Goal: Task Accomplishment & Management: Use online tool/utility

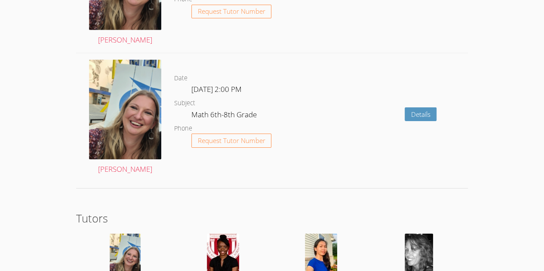
scroll to position [1483, 0]
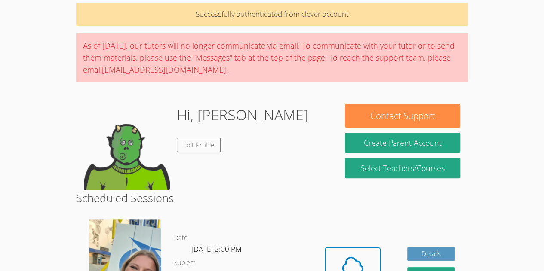
scroll to position [42, 0]
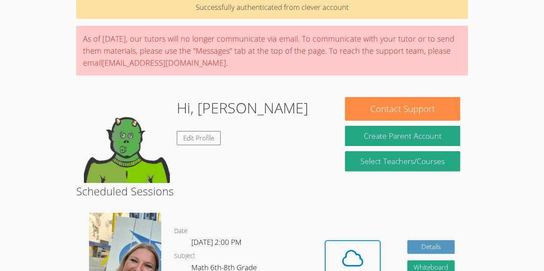
click at [176, 147] on div "Hi, Benson Edit Profile" at bounding box center [207, 140] width 246 height 86
click at [205, 140] on link "Edit Profile" at bounding box center [199, 138] width 44 height 14
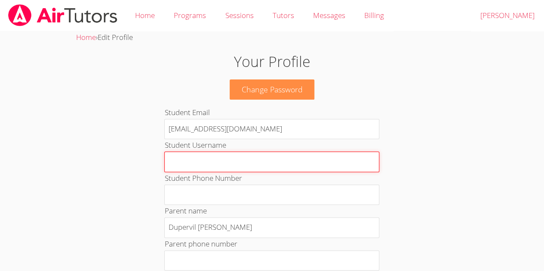
click at [209, 170] on input "Student Username" at bounding box center [271, 162] width 215 height 21
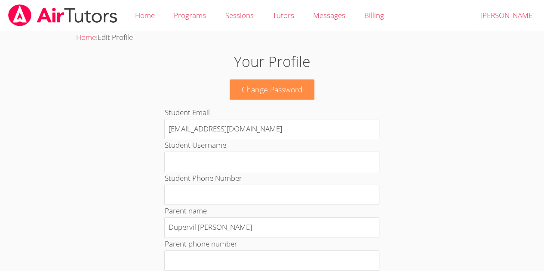
click at [308, 139] on div "Student Username" at bounding box center [271, 155] width 215 height 33
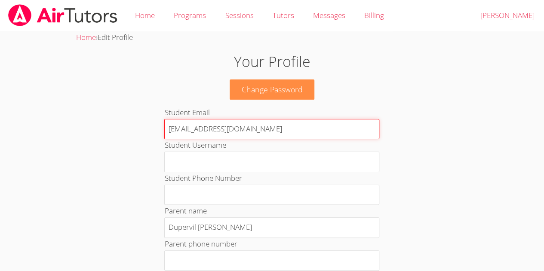
drag, startPoint x: 299, startPoint y: 132, endPoint x: 159, endPoint y: 130, distance: 139.4
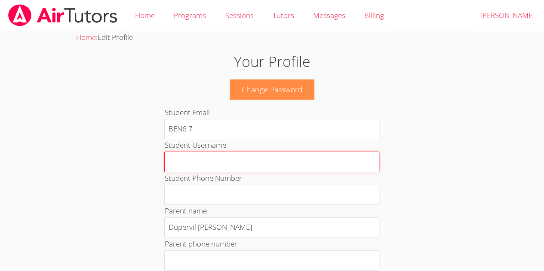
click at [225, 161] on input "Student Username" at bounding box center [271, 162] width 215 height 21
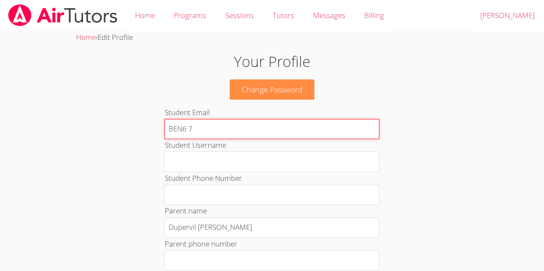
click at [183, 129] on input "BEN6 7" at bounding box center [271, 129] width 215 height 21
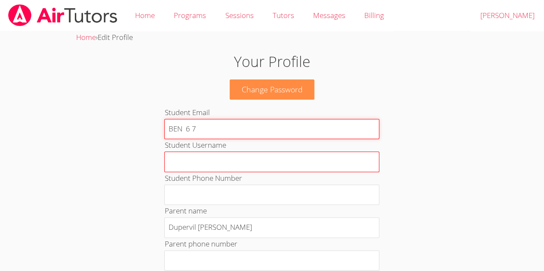
type input "BEN 6 7"
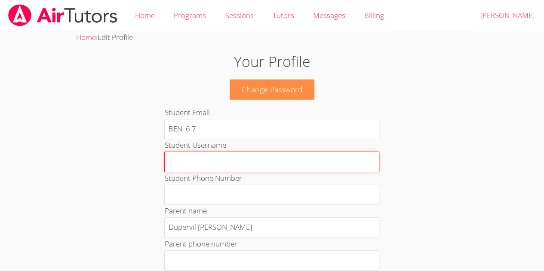
click at [212, 154] on input "Student Username" at bounding box center [271, 162] width 215 height 21
type input "BEN"
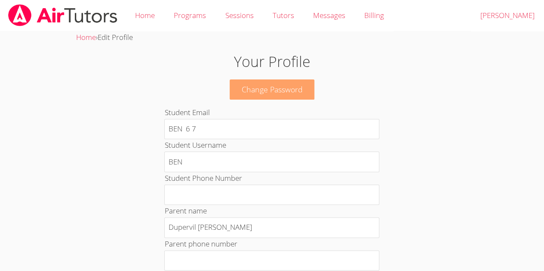
click at [265, 92] on link "Change Password" at bounding box center [272, 90] width 85 height 20
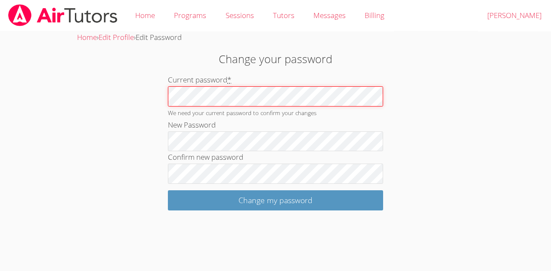
click at [164, 96] on div "Change your password Current password * We need your current password to confir…" at bounding box center [274, 131] width 297 height 160
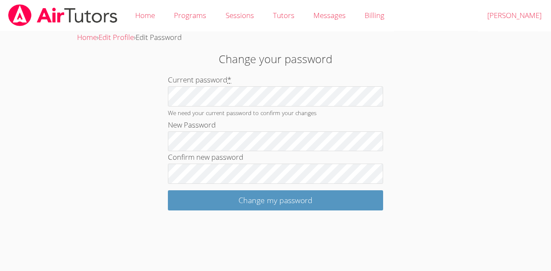
click at [113, 187] on div "Home › Edit Profile › Edit Password Change your password Current password * We …" at bounding box center [275, 120] width 413 height 179
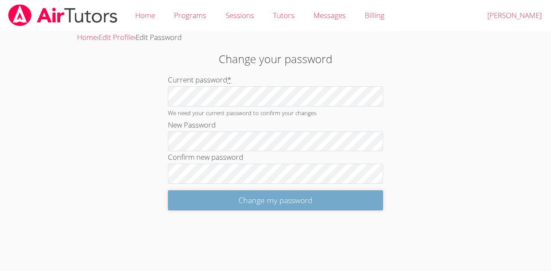
click at [192, 197] on input "Change my password" at bounding box center [275, 201] width 215 height 20
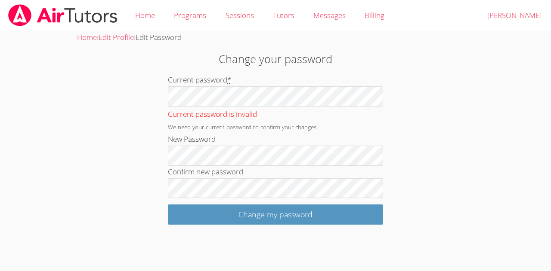
click at [41, 20] on img at bounding box center [62, 15] width 111 height 22
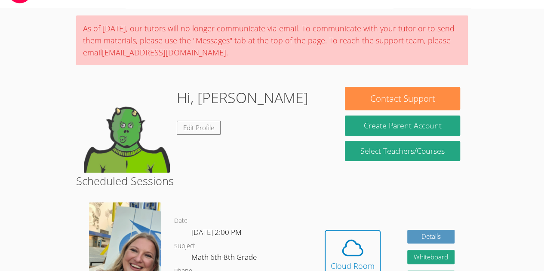
scroll to position [34, 0]
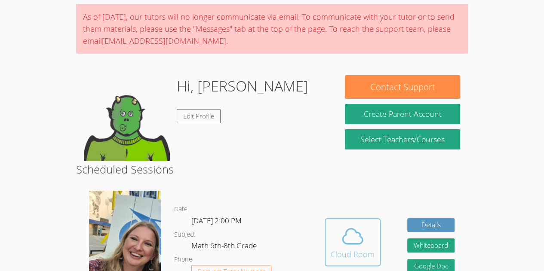
click at [341, 225] on icon at bounding box center [353, 237] width 24 height 24
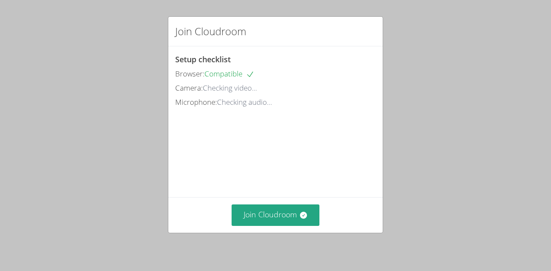
click at [271, 203] on div "Join Cloudroom" at bounding box center [275, 214] width 214 height 35
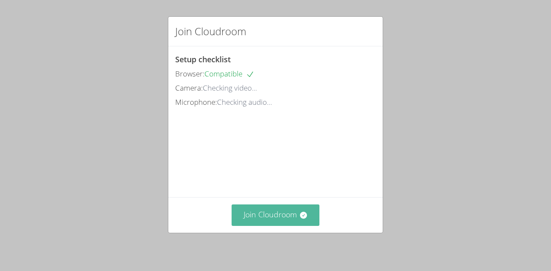
click at [273, 212] on button "Join Cloudroom" at bounding box center [275, 215] width 88 height 21
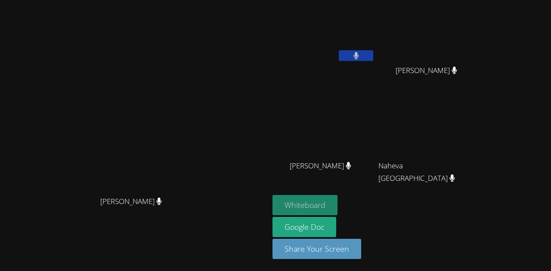
click at [337, 206] on button "Whiteboard" at bounding box center [304, 205] width 65 height 20
click at [199, 62] on video at bounding box center [134, 119] width 129 height 148
click at [199, 68] on video at bounding box center [134, 119] width 129 height 148
click at [373, 57] on button at bounding box center [356, 55] width 34 height 11
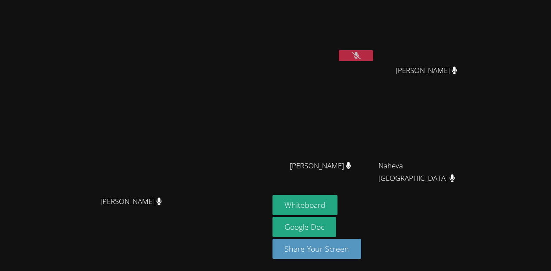
click at [373, 57] on button at bounding box center [356, 55] width 34 height 11
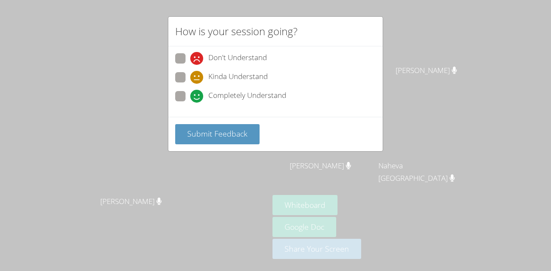
click at [190, 103] on span at bounding box center [190, 103] width 0 height 0
click at [190, 93] on input "Completely Understand" at bounding box center [193, 94] width 7 height 7
radio input "true"
click at [188, 72] on label "Kinda Understand" at bounding box center [221, 78] width 93 height 12
click at [190, 72] on input "Kinda Understand" at bounding box center [193, 75] width 7 height 7
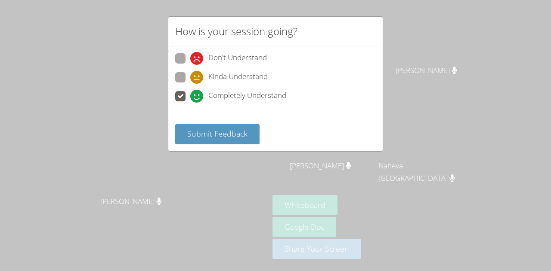
radio input "true"
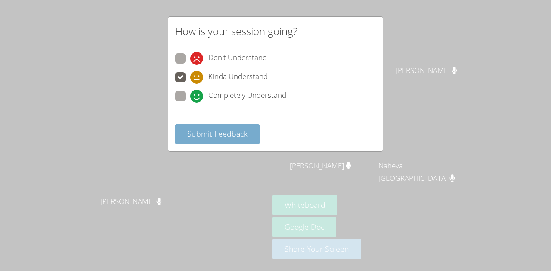
click at [197, 133] on span "Submit Feedback" at bounding box center [217, 134] width 60 height 10
